Goal: Browse casually

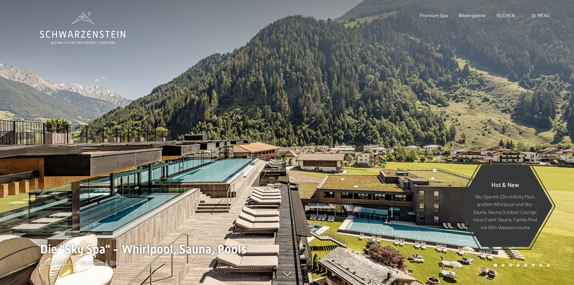
click at [124, 190] on div at bounding box center [143, 142] width 287 height 285
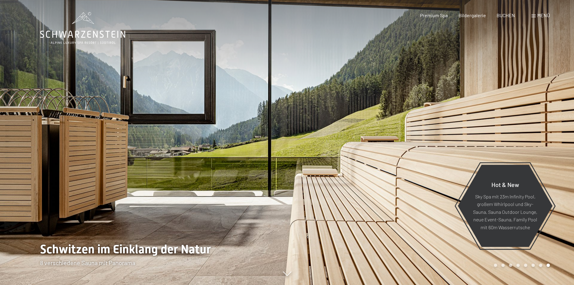
click at [124, 190] on div at bounding box center [143, 142] width 287 height 285
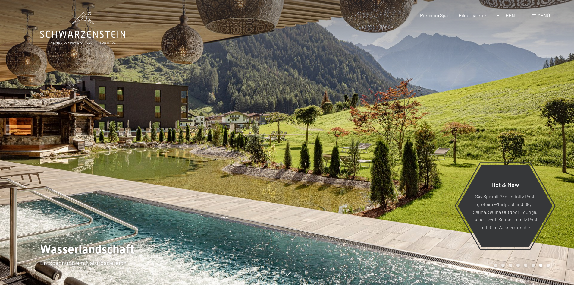
click at [123, 190] on div at bounding box center [143, 142] width 287 height 285
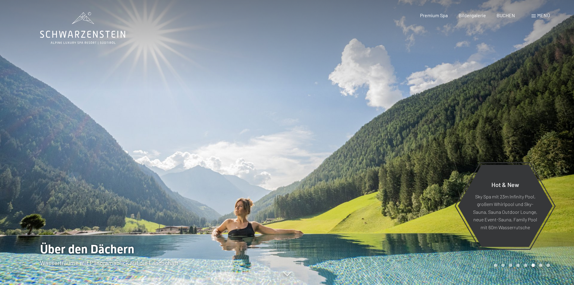
click at [123, 190] on div at bounding box center [143, 142] width 287 height 285
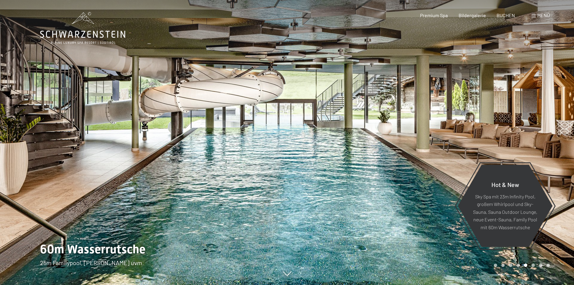
click at [122, 184] on div at bounding box center [143, 142] width 287 height 285
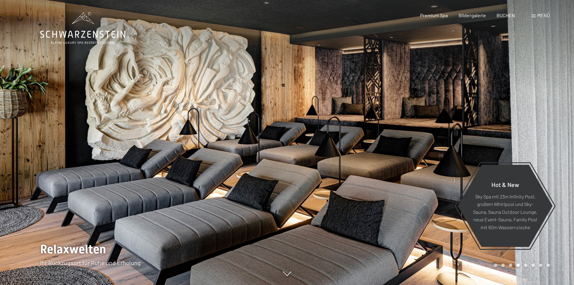
click at [126, 174] on div at bounding box center [143, 142] width 287 height 285
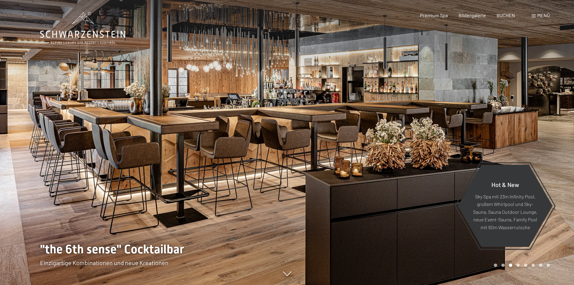
click at [126, 174] on div at bounding box center [143, 142] width 287 height 285
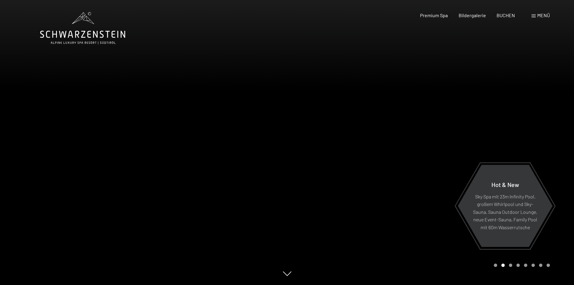
click at [126, 174] on div at bounding box center [143, 142] width 287 height 285
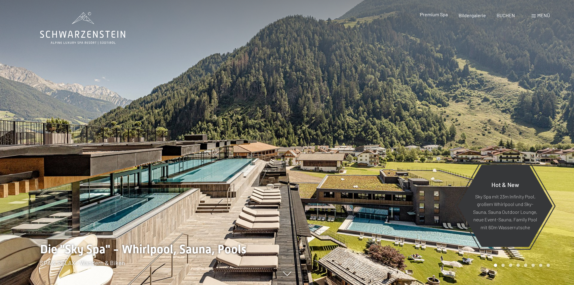
click at [432, 16] on span "Premium Spa" at bounding box center [434, 14] width 28 height 6
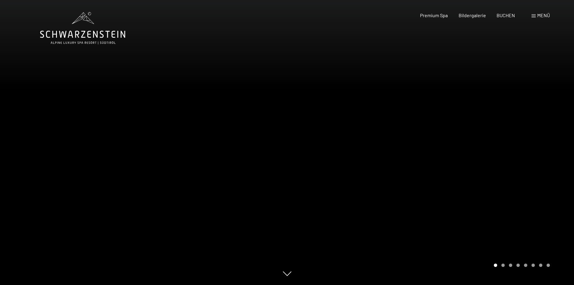
click at [502, 266] on div "Carousel Page 2" at bounding box center [502, 264] width 3 height 3
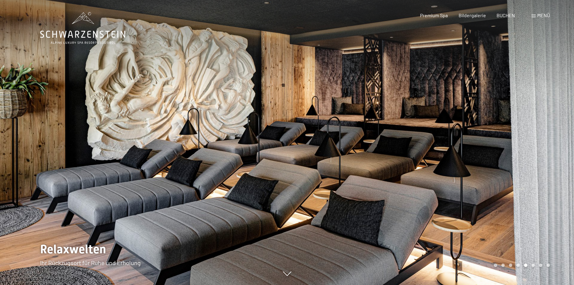
click at [533, 265] on div "Carousel Page 6" at bounding box center [533, 264] width 3 height 3
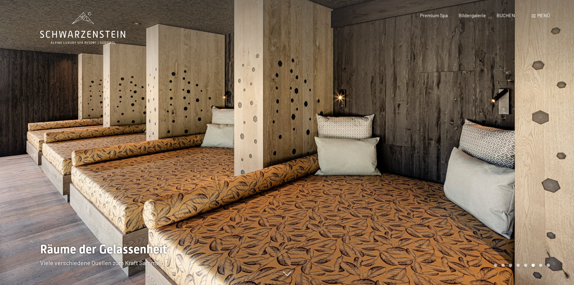
click at [540, 265] on div "Carousel Page 7" at bounding box center [540, 264] width 3 height 3
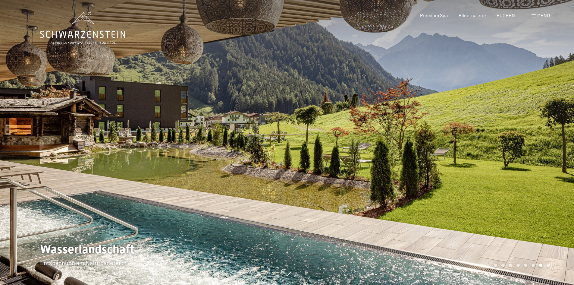
click at [547, 265] on div "Carousel Page 8" at bounding box center [548, 264] width 3 height 3
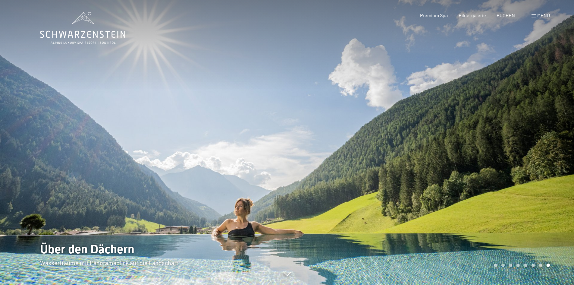
click at [533, 15] on span at bounding box center [534, 15] width 4 height 3
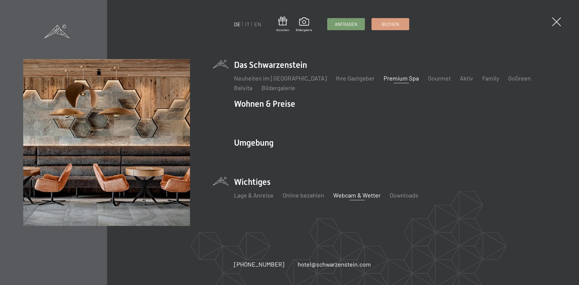
click at [357, 195] on link "Webcam & Wetter" at bounding box center [356, 194] width 47 height 7
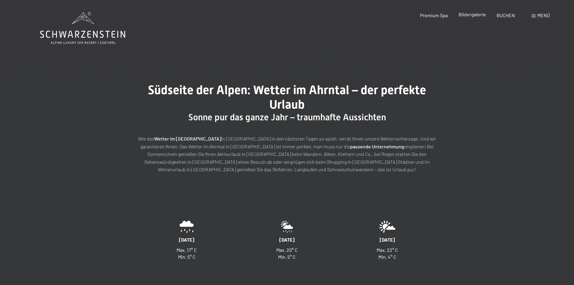
click at [471, 17] on div "Bildergalerie" at bounding box center [472, 14] width 27 height 7
click at [474, 15] on span "Bildergalerie" at bounding box center [472, 14] width 27 height 6
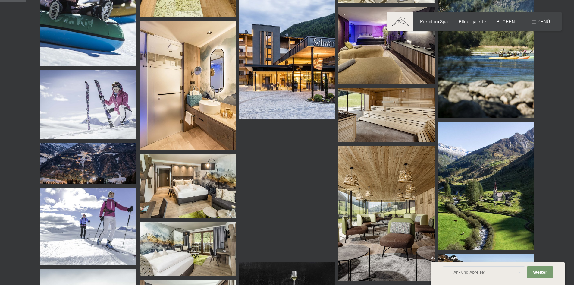
scroll to position [362, 0]
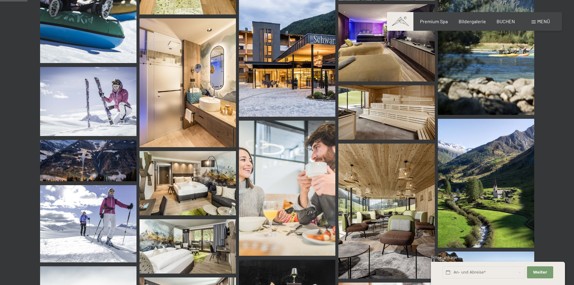
click at [378, 199] on img at bounding box center [386, 210] width 96 height 135
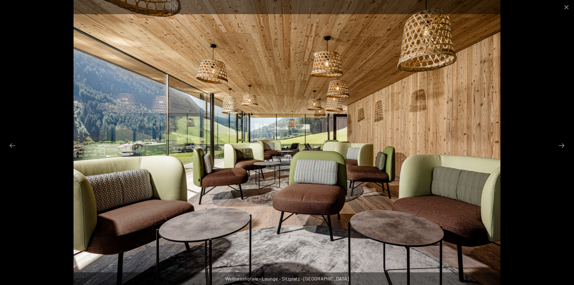
click at [370, 181] on img at bounding box center [287, 142] width 427 height 285
click at [563, 142] on button "Next slide" at bounding box center [561, 146] width 13 height 12
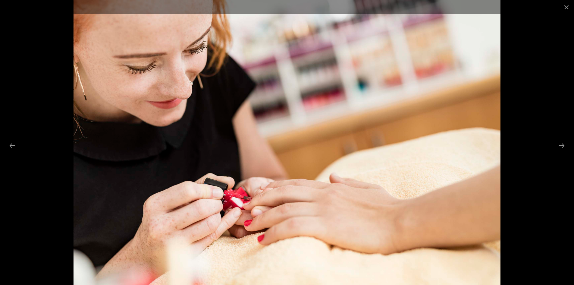
click at [548, 166] on div at bounding box center [287, 142] width 574 height 285
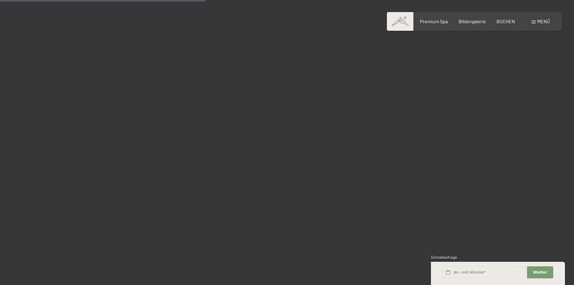
scroll to position [2742, 0]
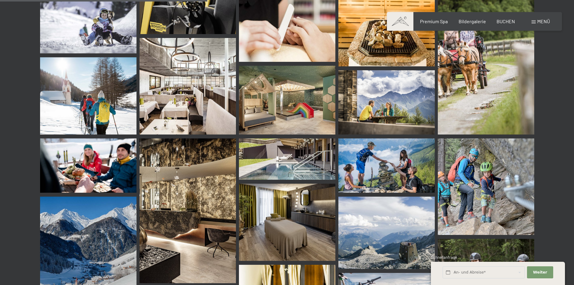
click at [302, 108] on img at bounding box center [287, 100] width 96 height 69
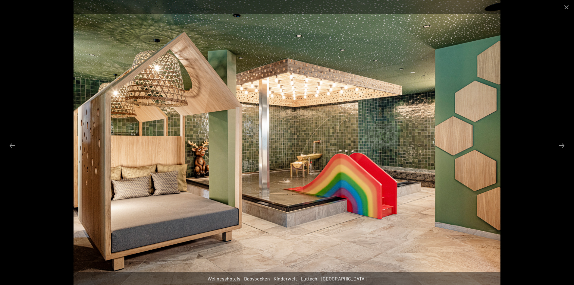
scroll to position [2833, 0]
click at [296, 233] on img at bounding box center [287, 142] width 427 height 285
click at [564, 143] on button "Next slide" at bounding box center [561, 146] width 13 height 12
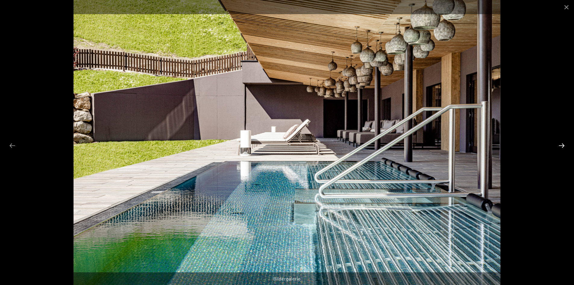
click at [563, 143] on button "Next slide" at bounding box center [561, 146] width 13 height 12
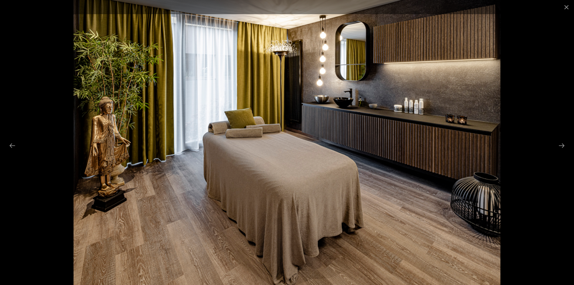
click at [557, 181] on div at bounding box center [287, 142] width 574 height 285
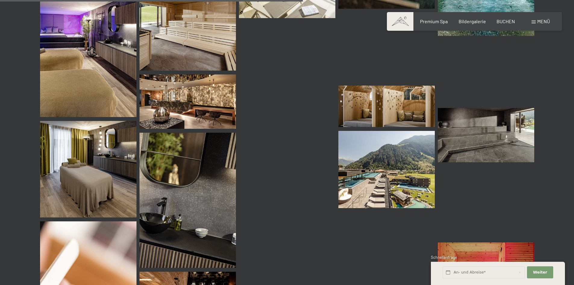
scroll to position [4099, 0]
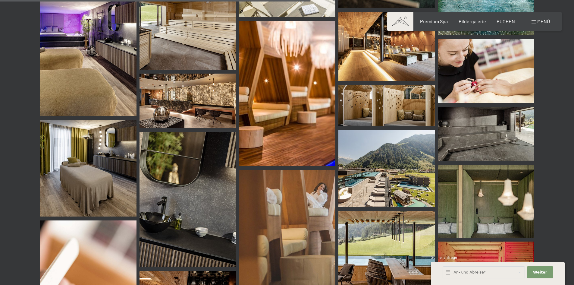
click at [316, 202] on img at bounding box center [287, 234] width 96 height 129
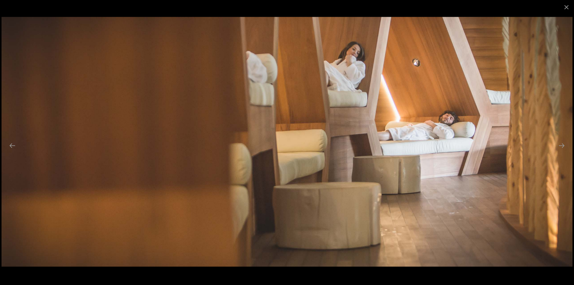
scroll to position [4430, 0]
click at [557, 148] on button "Next slide" at bounding box center [561, 146] width 13 height 12
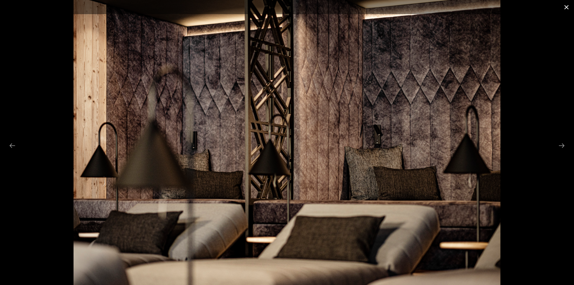
click at [565, 8] on button "Close gallery" at bounding box center [566, 7] width 15 height 14
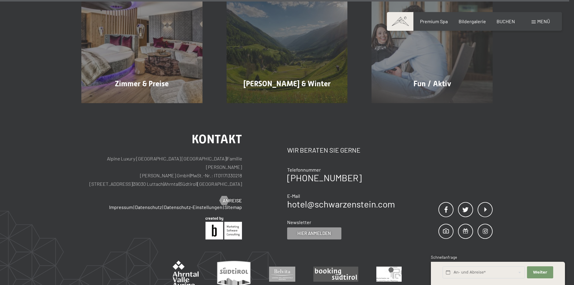
scroll to position [7622, 0]
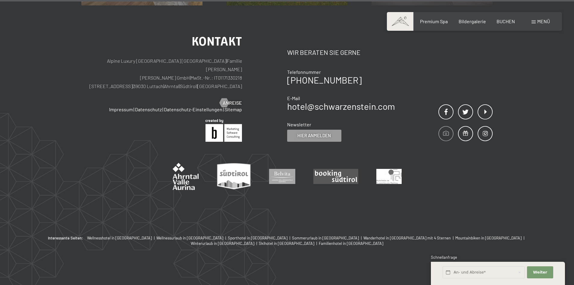
click at [447, 132] on span at bounding box center [445, 133] width 15 height 15
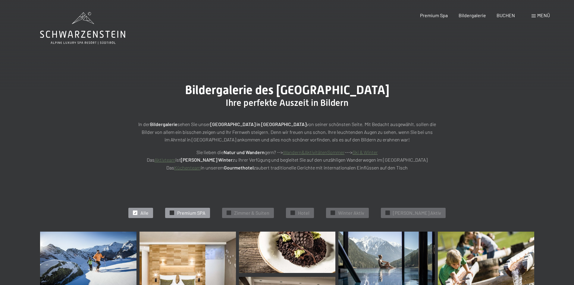
click at [194, 213] on span "Premium SPA" at bounding box center [191, 212] width 28 height 7
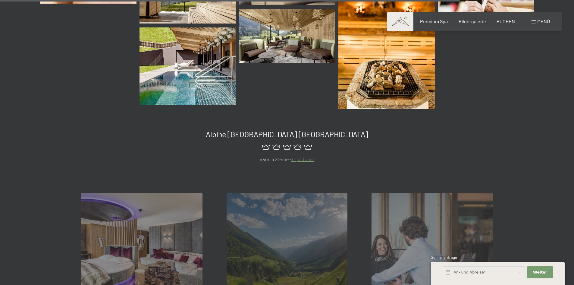
scroll to position [1086, 0]
